Goal: Check status: Check status

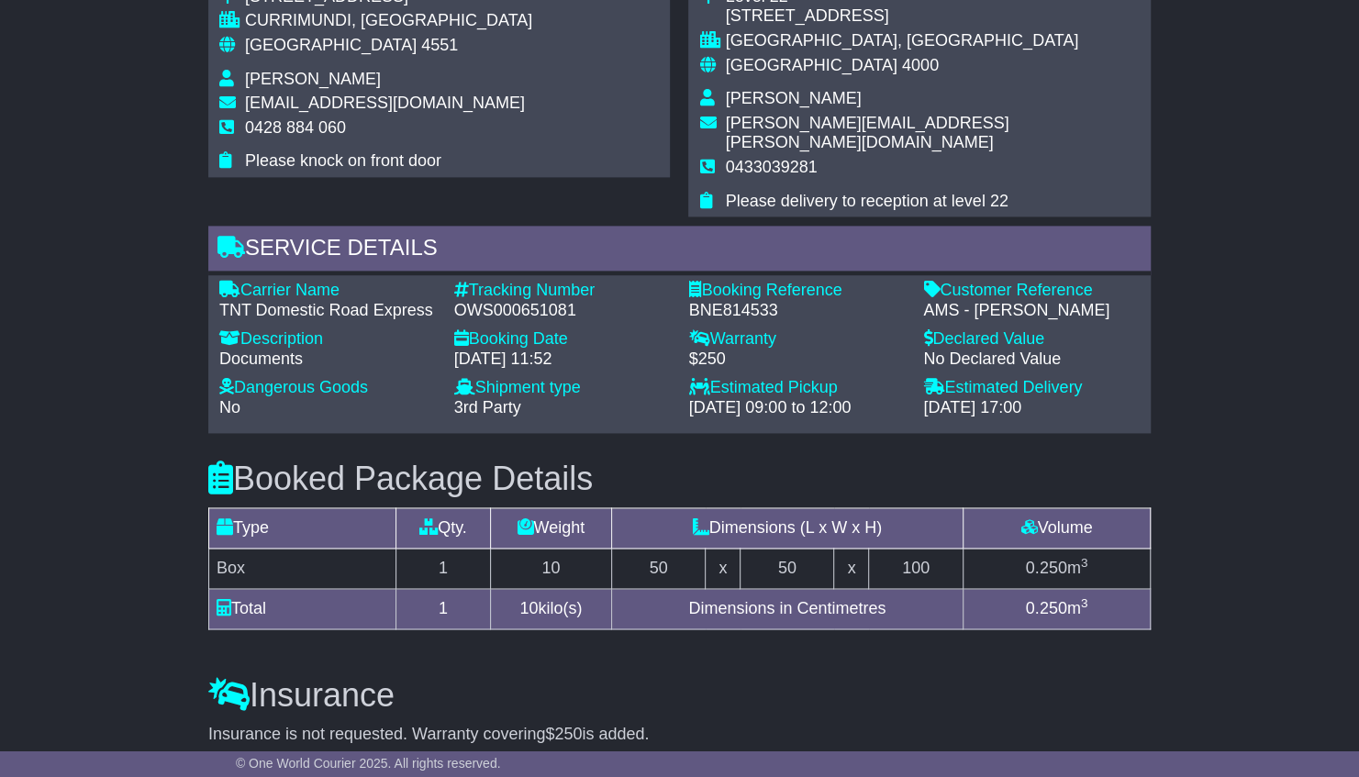
scroll to position [1468, 0]
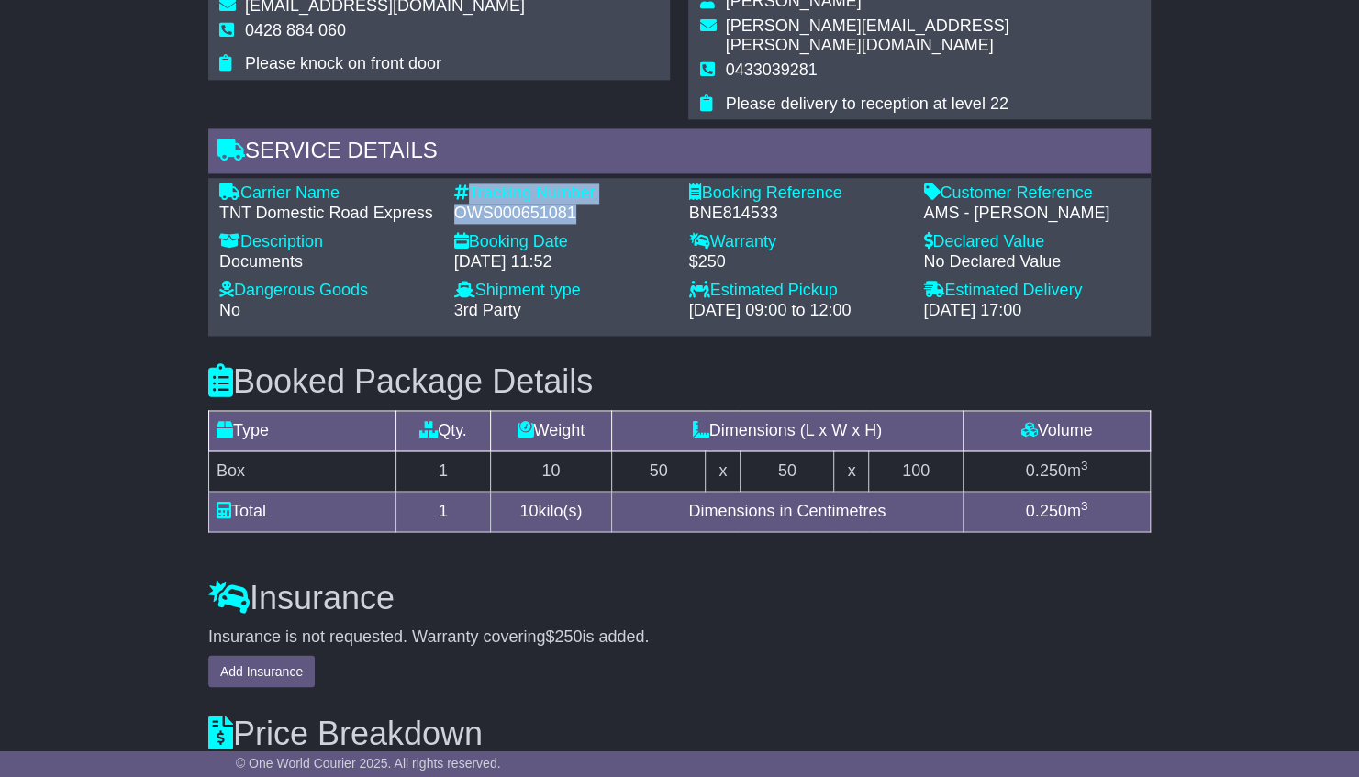
drag, startPoint x: 582, startPoint y: 187, endPoint x: 453, endPoint y: 161, distance: 131.1
click at [453, 183] on div "Tracking Number - OWS000651081" at bounding box center [562, 202] width 235 height 39
copy div "Tracking Number - OWS000651081"
click at [590, 204] on div "OWS000651081" at bounding box center [562, 214] width 216 height 20
drag, startPoint x: 579, startPoint y: 185, endPoint x: 451, endPoint y: 186, distance: 127.5
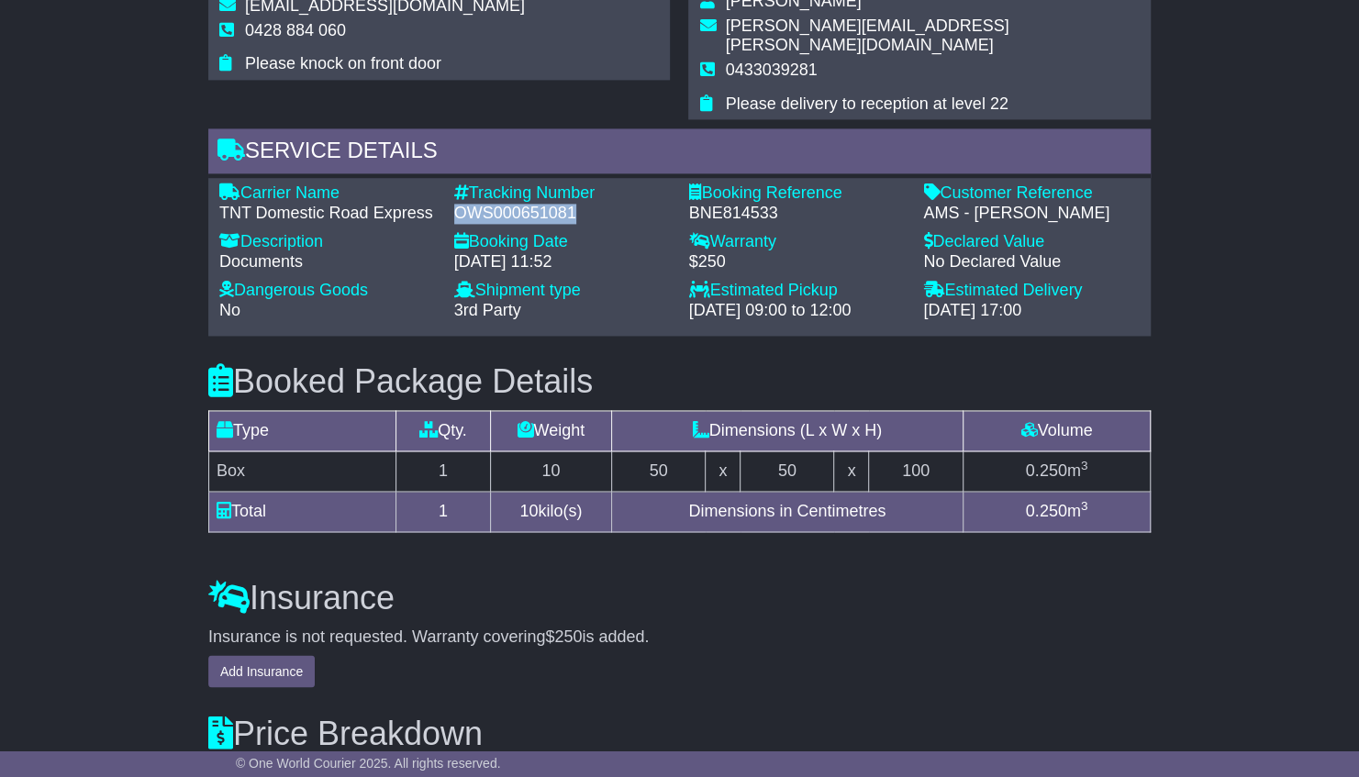
click at [451, 186] on div "Tracking Number - OWS000651081" at bounding box center [562, 202] width 235 height 39
copy div "OWS000651081"
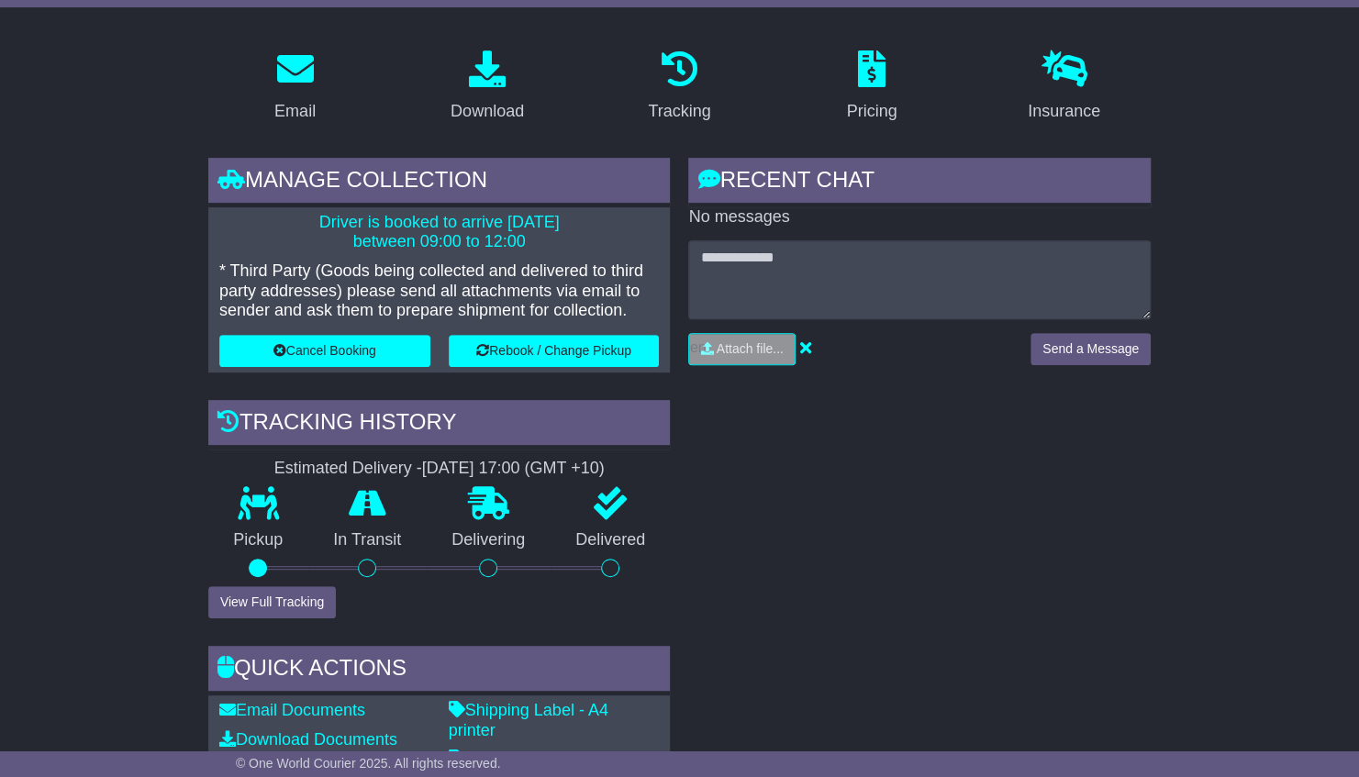
scroll to position [550, 0]
